Goal: Task Accomplishment & Management: Manage account settings

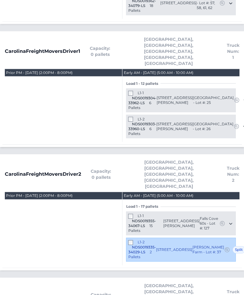
scroll to position [328, 0]
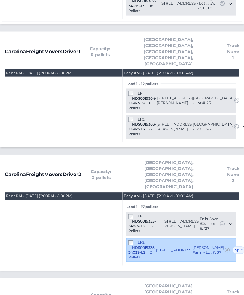
click at [130, 213] on div "L1-1 NDS0019355-34067-LS 15 Pallets" at bounding box center [145, 223] width 35 height 20
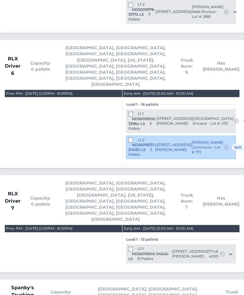
scroll to position [2023, 0]
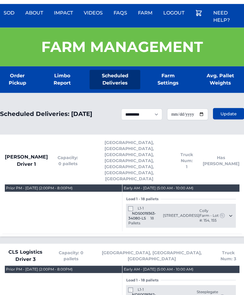
scroll to position [0, 0]
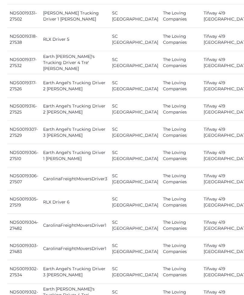
scroll to position [668, 0]
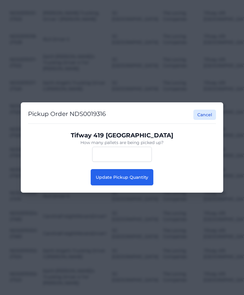
click at [109, 185] on button "Update Pickup Quantity" at bounding box center [122, 177] width 63 height 16
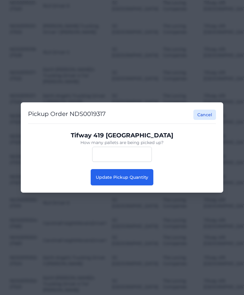
click at [110, 185] on button "Update Pickup Quantity" at bounding box center [122, 177] width 63 height 16
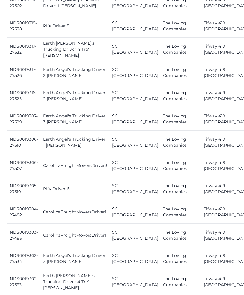
scroll to position [680, 0]
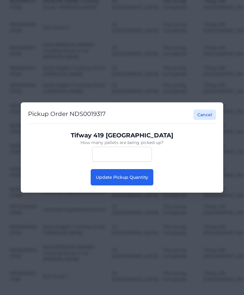
click at [135, 180] on span "Update Pickup Quantity" at bounding box center [122, 176] width 53 height 5
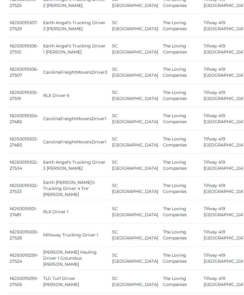
scroll to position [775, 0]
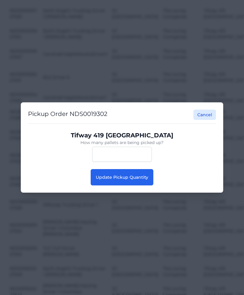
click at [105, 180] on span "Update Pickup Quantity" at bounding box center [122, 176] width 53 height 5
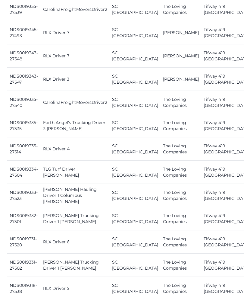
scroll to position [419, 0]
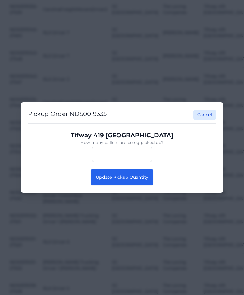
click at [135, 179] on span "Update Pickup Quantity" at bounding box center [122, 176] width 53 height 5
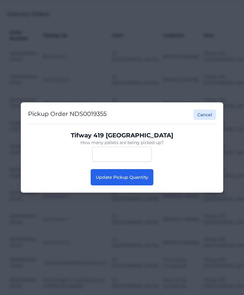
click at [134, 185] on button "Update Pickup Quantity" at bounding box center [122, 177] width 63 height 16
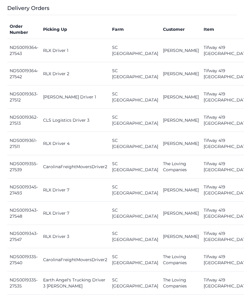
scroll to position [262, 5]
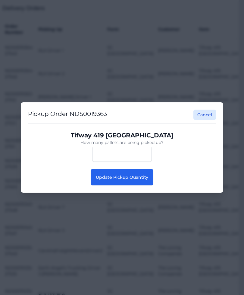
click at [135, 180] on span "Update Pickup Quantity" at bounding box center [122, 176] width 53 height 5
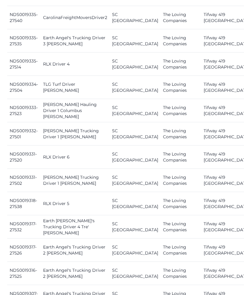
scroll to position [501, 0]
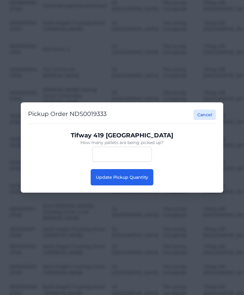
click at [142, 185] on button "Update Pickup Quantity" at bounding box center [122, 177] width 63 height 16
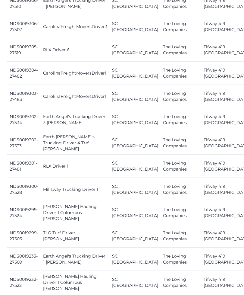
scroll to position [842, 0]
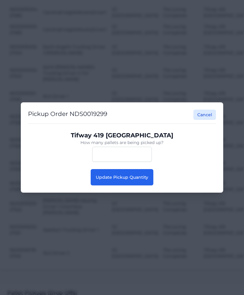
click at [145, 180] on span "Update Pickup Quantity" at bounding box center [122, 176] width 53 height 5
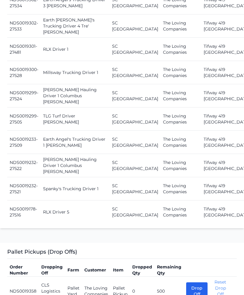
scroll to position [940, 0]
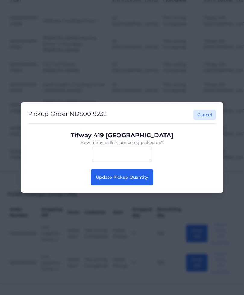
click at [136, 185] on button "Update Pickup Quantity" at bounding box center [122, 177] width 63 height 16
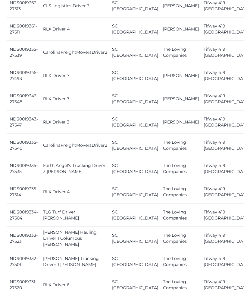
scroll to position [376, 0]
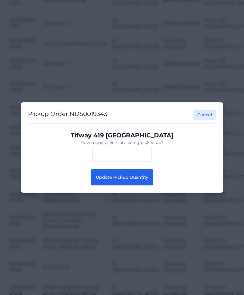
click at [144, 173] on button "Update Pickup Quantity" at bounding box center [122, 177] width 63 height 16
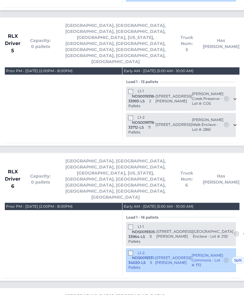
scroll to position [1936, 0]
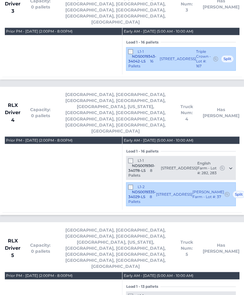
scroll to position [1657, 0]
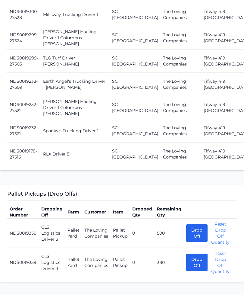
scroll to position [995, 0]
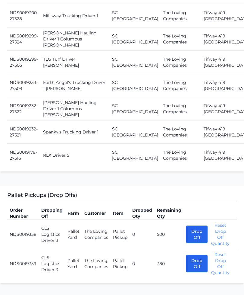
scroll to position [995, 0]
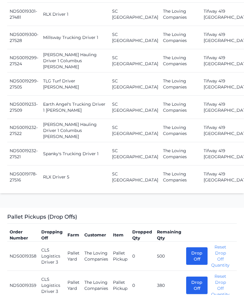
scroll to position [972, 0]
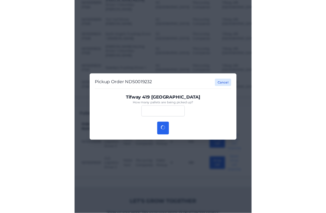
scroll to position [1013, 0]
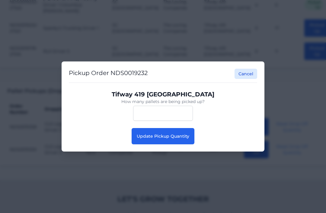
click at [183, 142] on button "Update Pickup Quantity" at bounding box center [163, 136] width 63 height 16
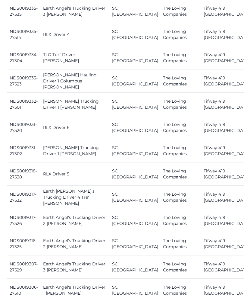
scroll to position [534, 0]
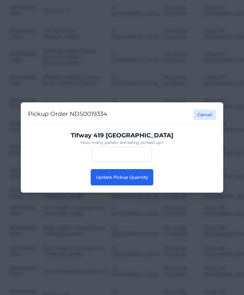
click at [142, 183] on button "Update Pickup Quantity" at bounding box center [122, 177] width 63 height 16
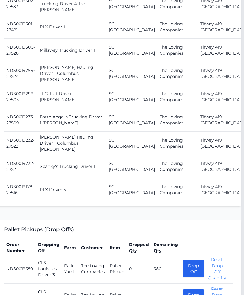
scroll to position [959, 3]
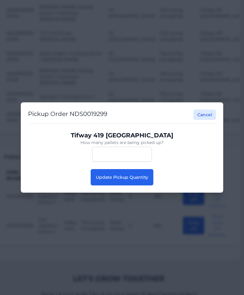
click at [143, 174] on button "Update Pickup Quantity" at bounding box center [122, 177] width 63 height 16
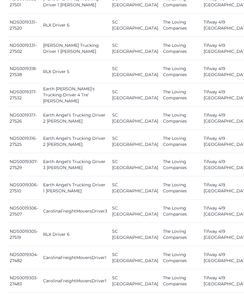
scroll to position [636, 0]
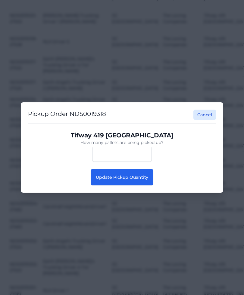
click at [109, 180] on span "Update Pickup Quantity" at bounding box center [122, 176] width 53 height 5
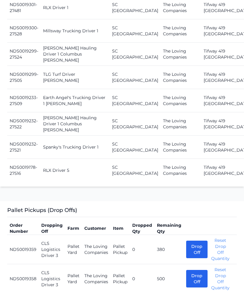
scroll to position [976, 0]
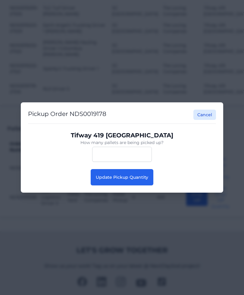
click at [107, 185] on button "Update Pickup Quantity" at bounding box center [122, 177] width 63 height 16
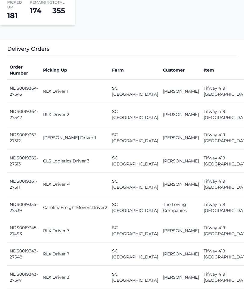
scroll to position [265, 0]
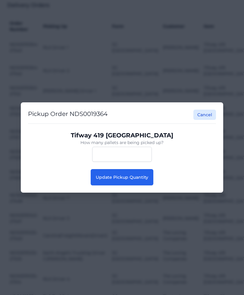
click at [109, 183] on button "Update Pickup Quantity" at bounding box center [122, 177] width 63 height 16
